Goal: Task Accomplishment & Management: Manage account settings

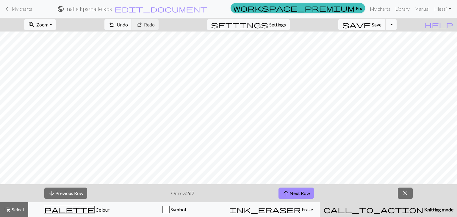
click at [371, 26] on span "save" at bounding box center [356, 25] width 29 height 8
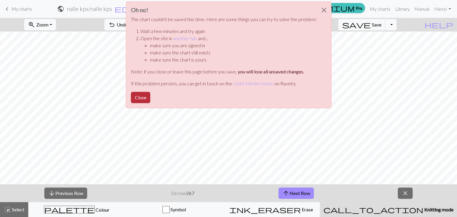
click at [141, 95] on button "Close" at bounding box center [140, 97] width 19 height 11
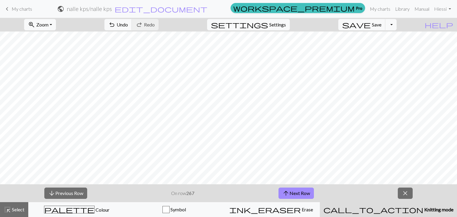
click at [22, 9] on span "My charts" at bounding box center [22, 9] width 21 height 6
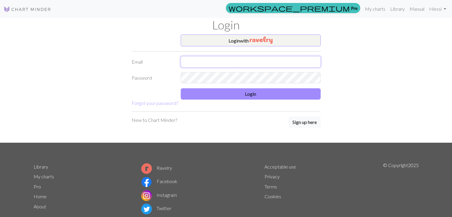
click at [228, 61] on input "text" at bounding box center [251, 61] width 140 height 11
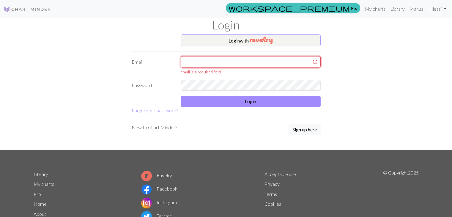
type input "essineuvonen1@gmail.com"
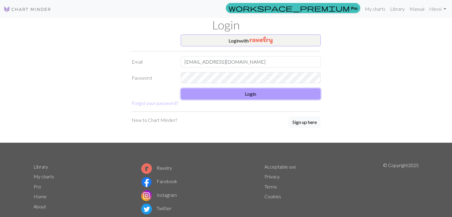
click at [228, 92] on button "Login" at bounding box center [251, 93] width 140 height 11
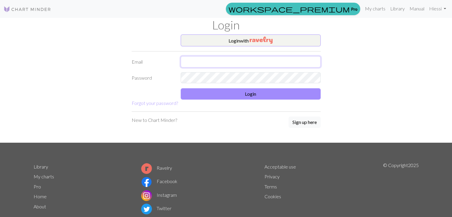
click at [221, 58] on input "text" at bounding box center [251, 61] width 140 height 11
type input "[EMAIL_ADDRESS][DOMAIN_NAME]"
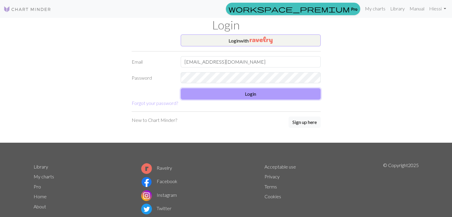
click at [224, 93] on button "Login" at bounding box center [251, 93] width 140 height 11
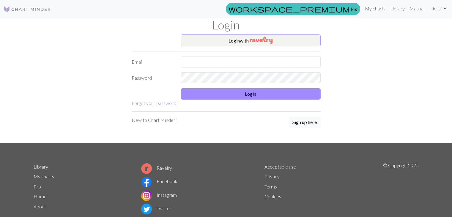
click at [32, 9] on img at bounding box center [28, 9] width 48 height 7
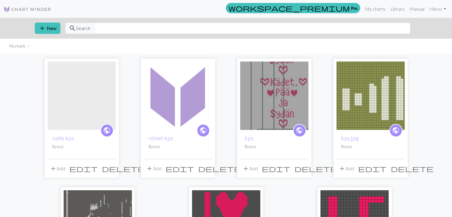
click at [281, 98] on img at bounding box center [274, 96] width 68 height 68
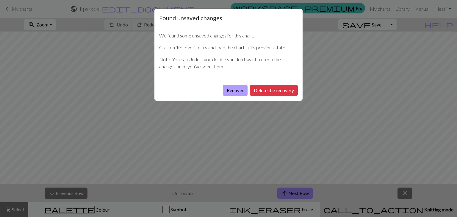
click at [234, 91] on button "Recover" at bounding box center [235, 90] width 25 height 11
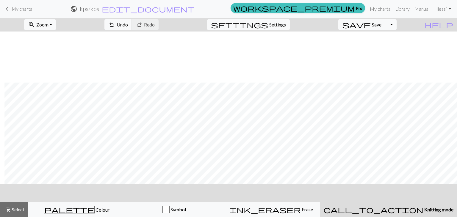
scroll to position [908, 4]
